Goal: Task Accomplishment & Management: Manage account settings

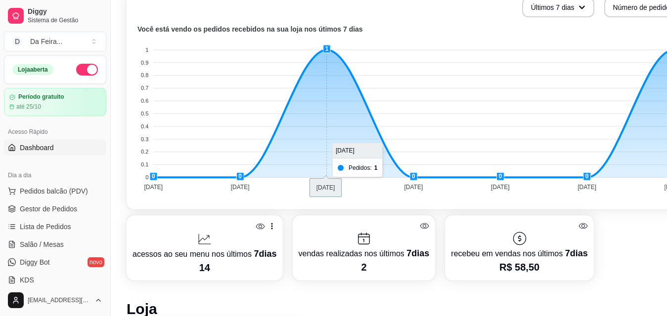
scroll to position [247, 0]
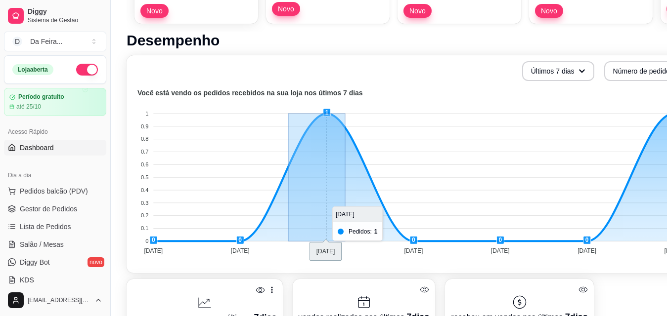
drag, startPoint x: 289, startPoint y: 163, endPoint x: 346, endPoint y: 123, distance: 70.0
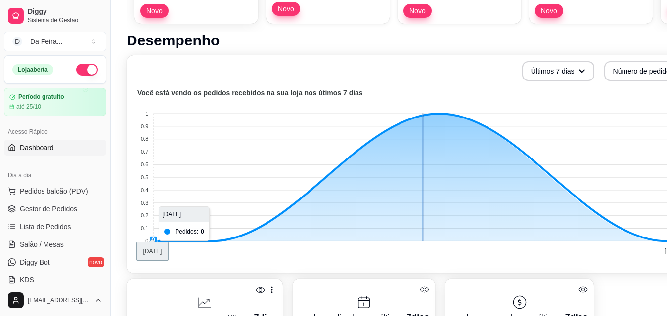
click at [423, 139] on foreignobject at bounding box center [412, 173] width 558 height 173
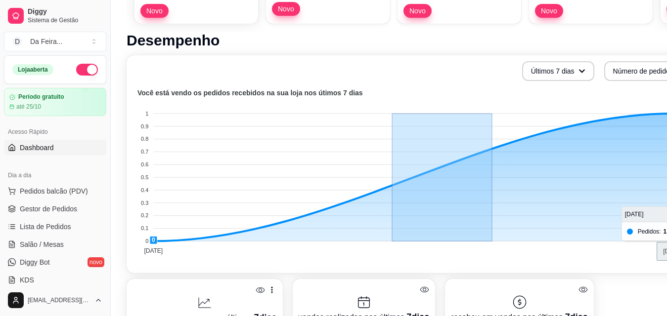
drag, startPoint x: 492, startPoint y: 152, endPoint x: 362, endPoint y: 179, distance: 133.3
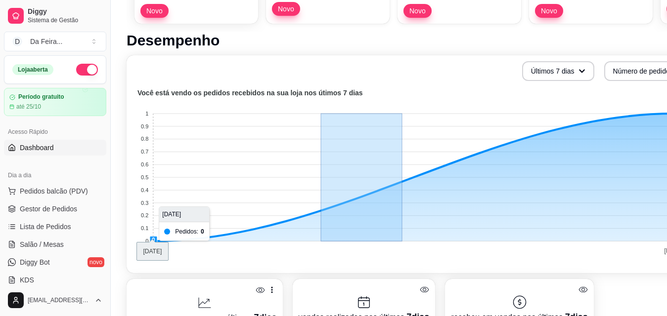
drag, startPoint x: 322, startPoint y: 196, endPoint x: 590, endPoint y: 145, distance: 272.8
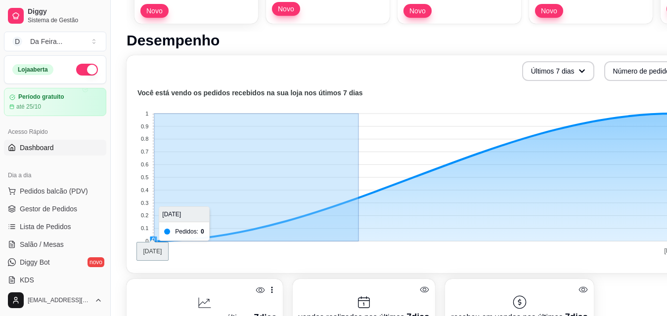
drag, startPoint x: 155, startPoint y: 240, endPoint x: 377, endPoint y: 209, distance: 224.2
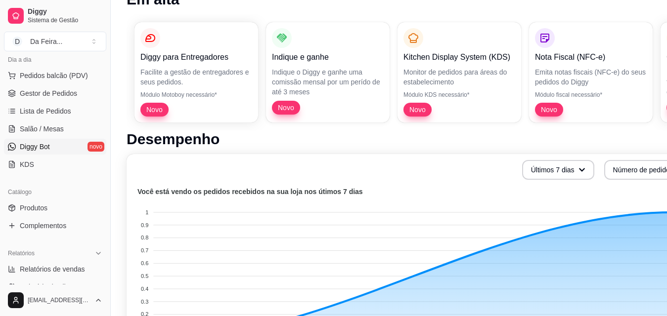
scroll to position [99, 0]
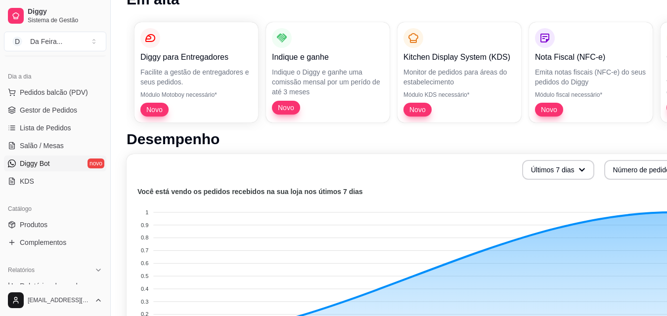
click at [61, 116] on link "Gestor de Pedidos" at bounding box center [55, 110] width 102 height 16
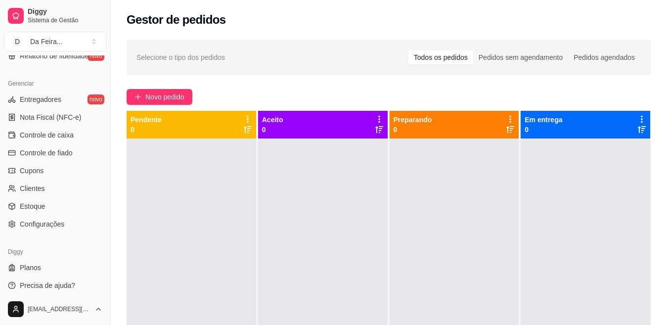
scroll to position [387, 0]
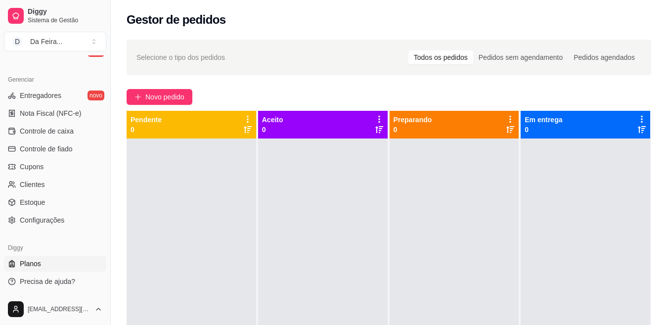
click at [33, 265] on span "Planos" at bounding box center [30, 264] width 21 height 10
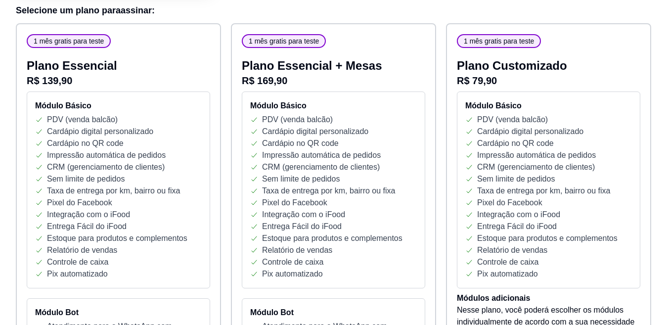
scroll to position [148, 0]
drag, startPoint x: 472, startPoint y: 81, endPoint x: 512, endPoint y: 81, distance: 40.5
click at [512, 81] on p "R$ 79,90" at bounding box center [548, 81] width 183 height 14
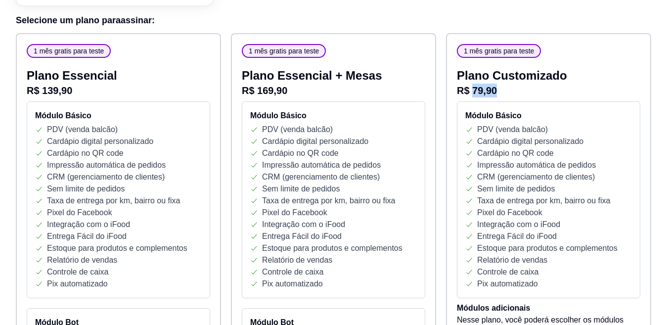
scroll to position [0, 0]
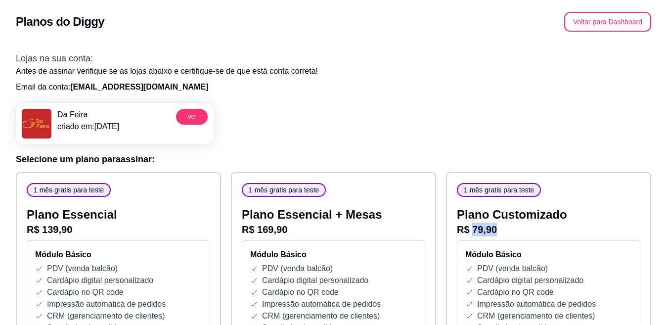
click at [549, 232] on p "R$ 79,90" at bounding box center [548, 229] width 183 height 14
click at [618, 23] on button "Voltar para Dashboard" at bounding box center [608, 21] width 85 height 19
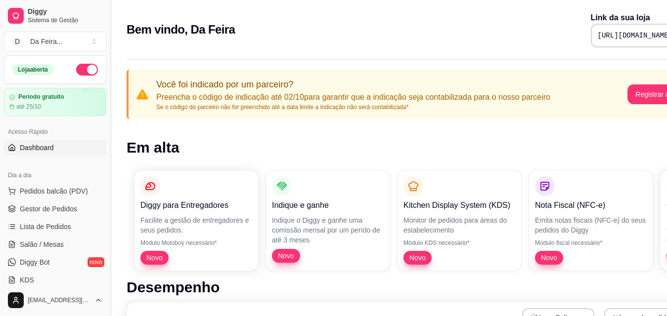
scroll to position [49, 0]
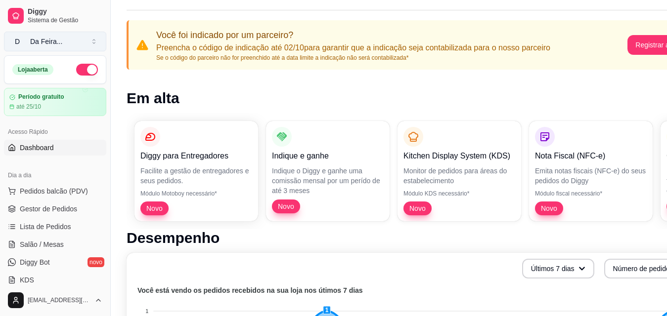
click at [100, 45] on button "D Da Feira ..." at bounding box center [55, 42] width 102 height 20
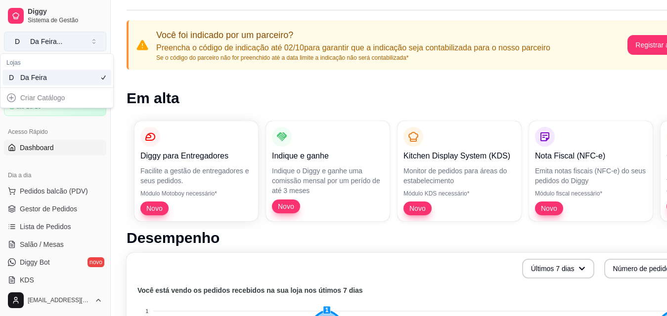
click at [99, 45] on button "D Da Feira ..." at bounding box center [55, 42] width 102 height 20
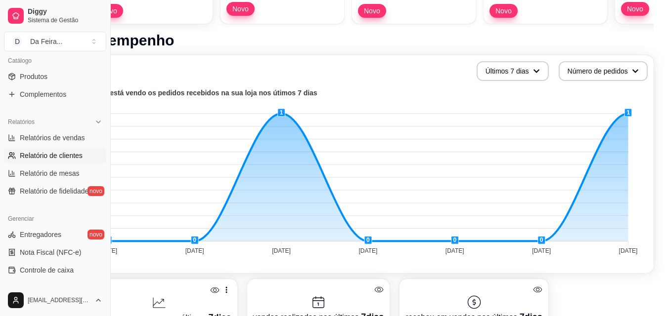
scroll to position [387, 0]
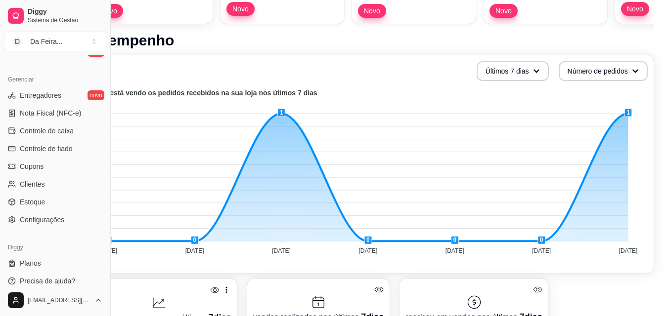
click at [111, 265] on button "Toggle Sidebar" at bounding box center [110, 158] width 8 height 316
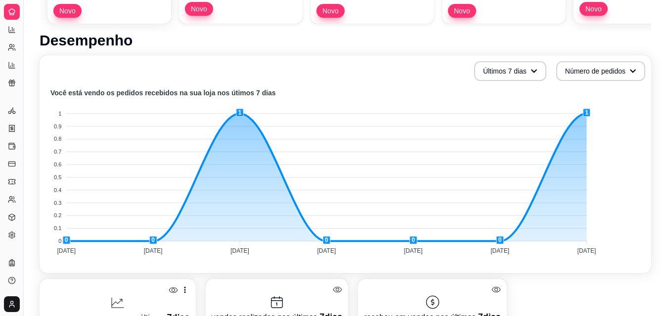
scroll to position [187, 0]
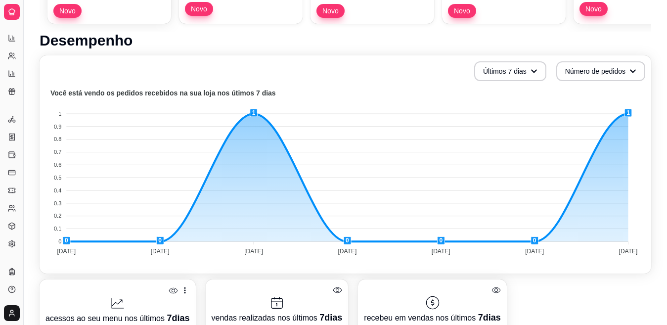
click at [24, 94] on button "Toggle Sidebar" at bounding box center [23, 162] width 8 height 325
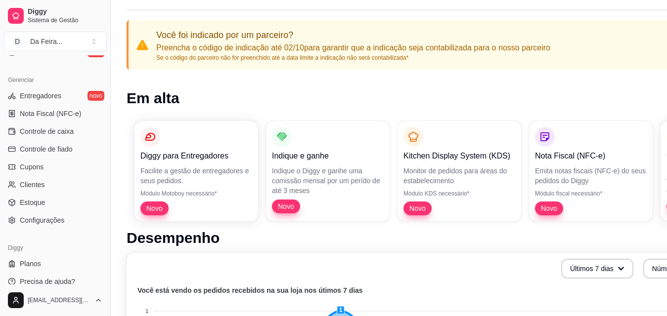
scroll to position [387, 0]
click at [61, 216] on span "Configurações" at bounding box center [42, 220] width 44 height 10
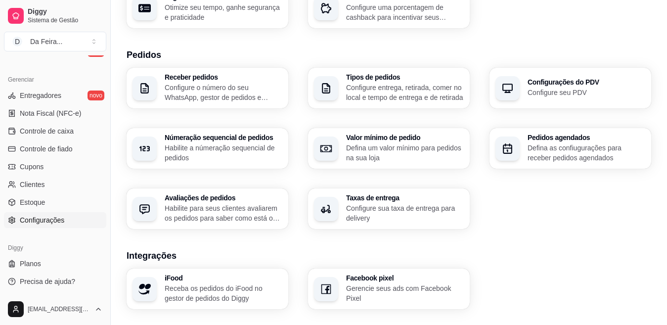
scroll to position [198, 0]
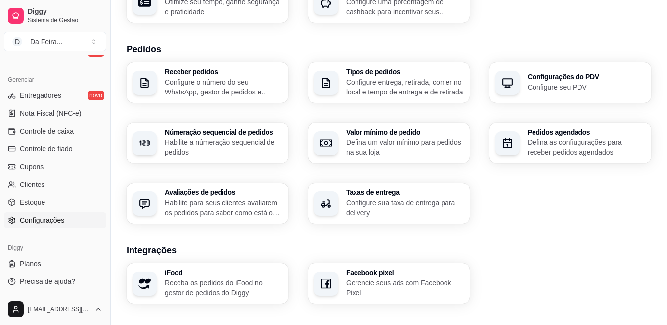
click at [568, 91] on p "Configure seu PDV" at bounding box center [587, 87] width 118 height 10
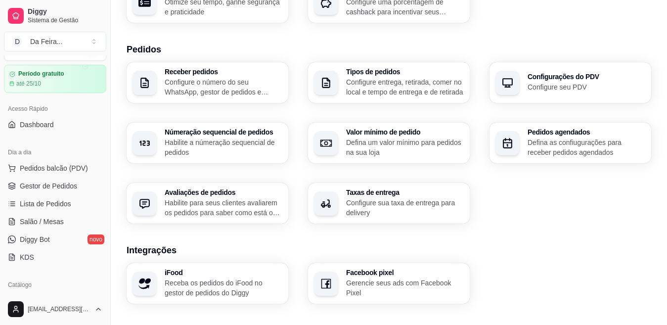
scroll to position [0, 0]
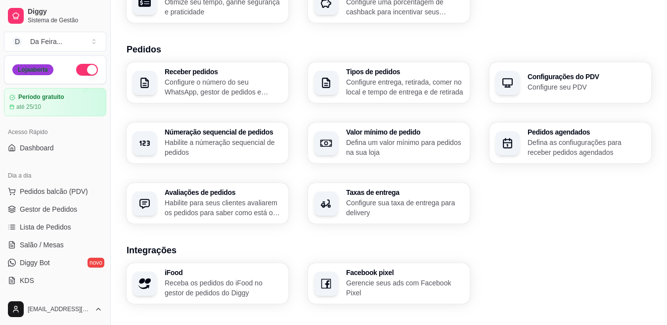
click at [30, 75] on div "Loja aberta" at bounding box center [55, 70] width 86 height 12
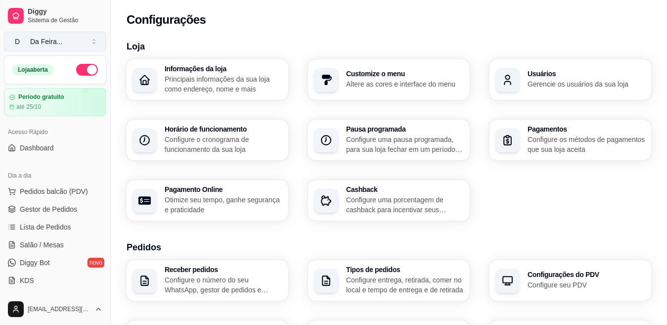
click at [88, 39] on button "D Da Feira ..." at bounding box center [55, 42] width 102 height 20
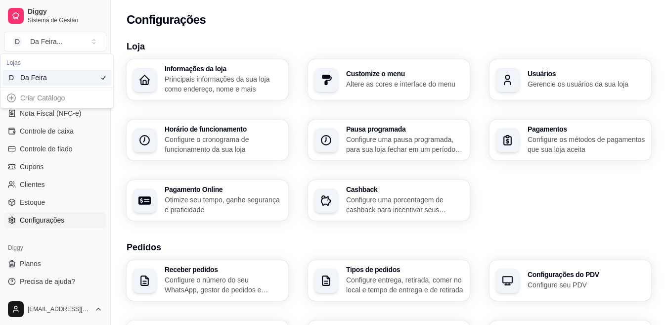
click at [187, 148] on p "Configure o cronograma de funcionamento da sua loja" at bounding box center [224, 144] width 118 height 20
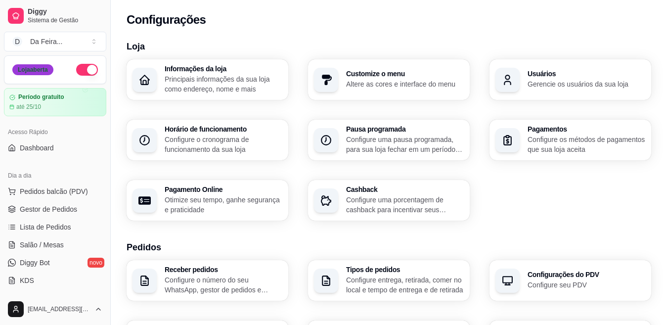
click at [44, 69] on div "Loja aberta" at bounding box center [32, 69] width 41 height 11
click at [80, 69] on button "button" at bounding box center [87, 70] width 22 height 12
